Goal: Task Accomplishment & Management: Manage account settings

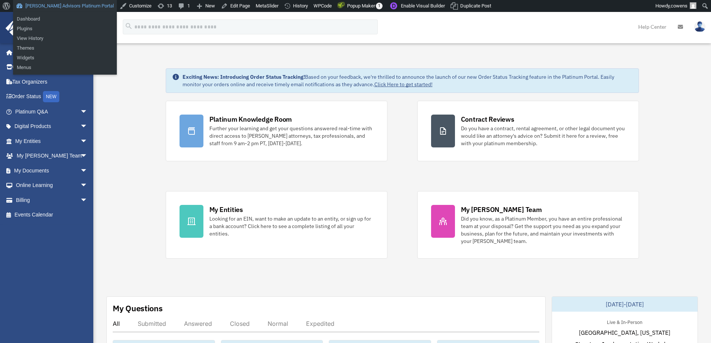
click at [63, 0] on link "[PERSON_NAME] Advisors Platinum Portal" at bounding box center [65, 6] width 104 height 12
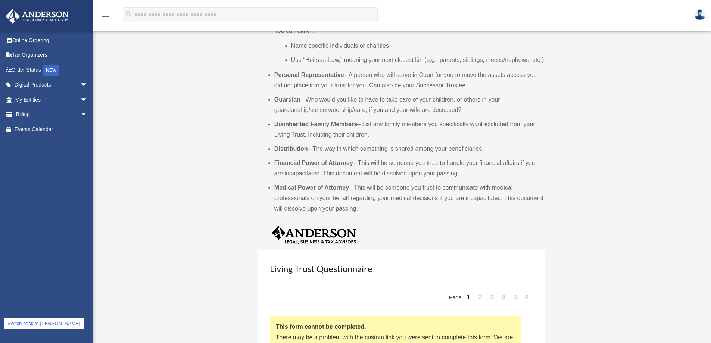
scroll to position [783, 0]
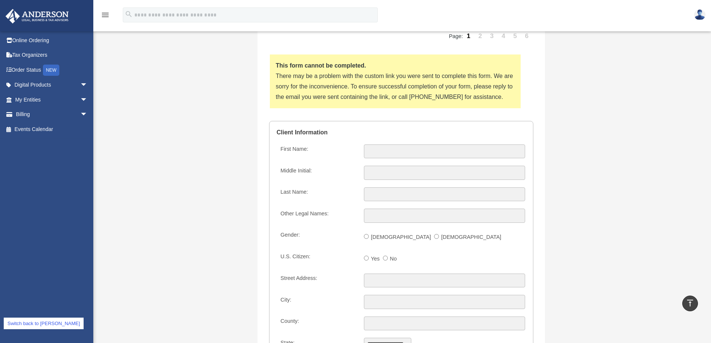
click at [56, 325] on link "Switch back to cowens" at bounding box center [44, 324] width 80 height 12
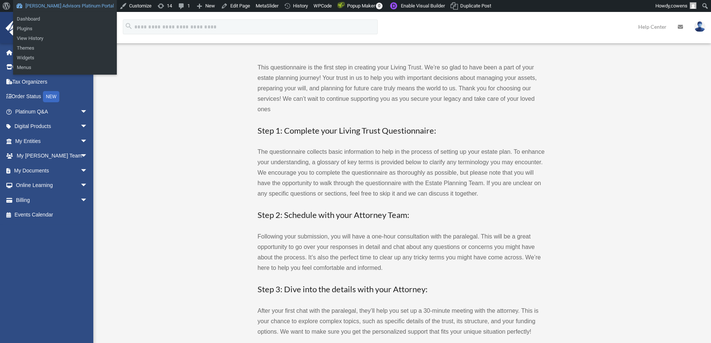
click at [70, 1] on link "[PERSON_NAME] Advisors Platinum Portal" at bounding box center [65, 6] width 104 height 12
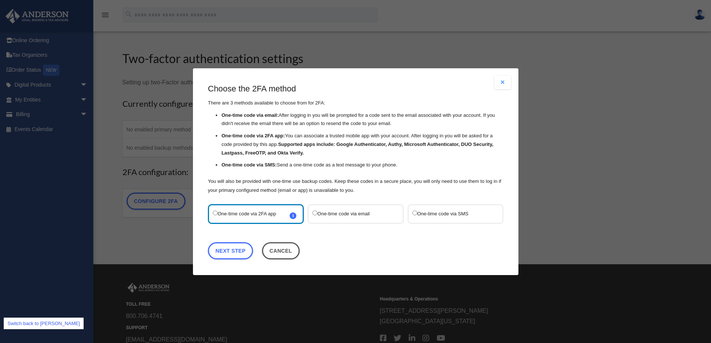
click at [40, 322] on link "Switch back to cowens" at bounding box center [44, 324] width 80 height 12
